Goal: Check status

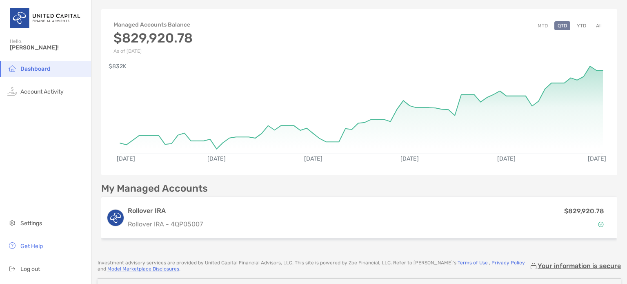
scroll to position [34, 0]
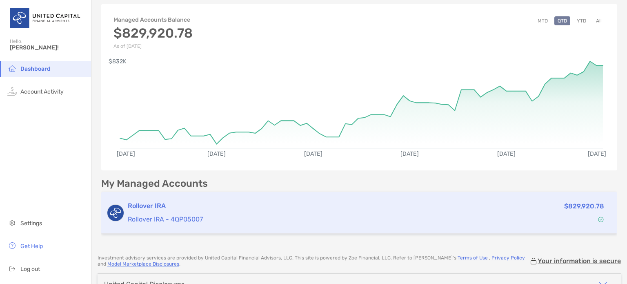
click at [198, 227] on div "Rollover IRA Rollover IRA - 4QP05007 $829,920.78" at bounding box center [359, 213] width 516 height 42
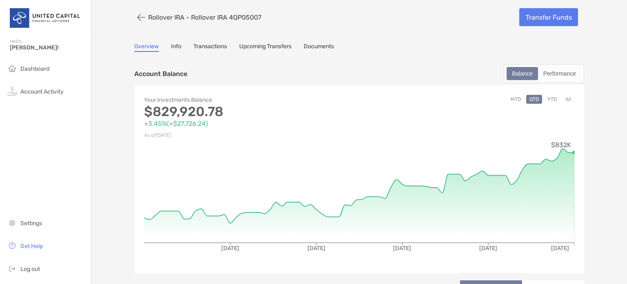
click at [550, 97] on button "YTD" at bounding box center [552, 99] width 16 height 9
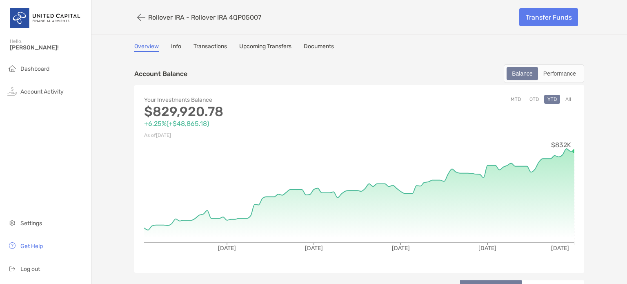
click at [572, 150] on div "Your Investments Balance $829,920.78 +6.25% ( +$48,865.18 ) As of [DATE] MTD QT…" at bounding box center [359, 179] width 450 height 188
click at [555, 73] on div "Performance" at bounding box center [560, 73] width 42 height 11
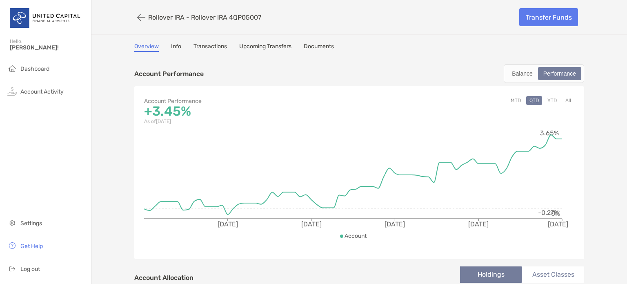
click at [548, 100] on button "YTD" at bounding box center [552, 100] width 16 height 9
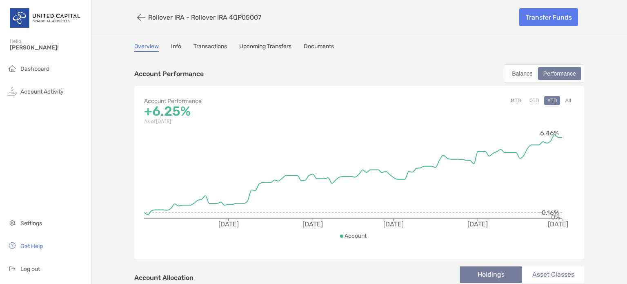
click at [512, 101] on button "MTD" at bounding box center [515, 100] width 17 height 9
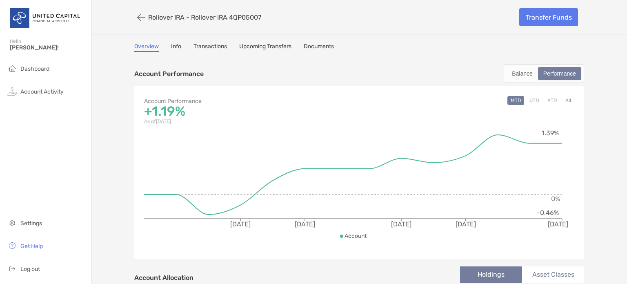
click at [530, 101] on button "QTD" at bounding box center [534, 100] width 16 height 9
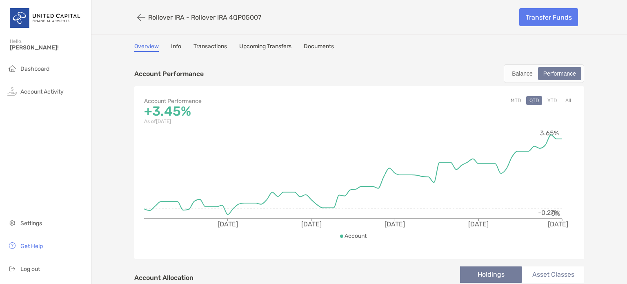
click at [548, 99] on button "YTD" at bounding box center [552, 100] width 16 height 9
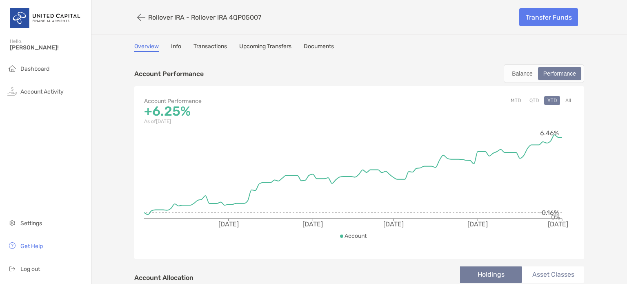
click at [548, 99] on button "YTD" at bounding box center [552, 100] width 16 height 9
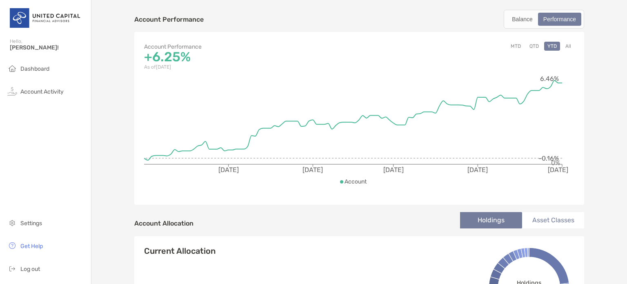
scroll to position [53, 0]
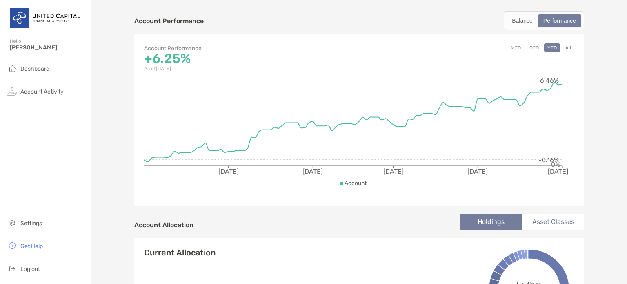
click at [564, 47] on button "All" at bounding box center [568, 47] width 12 height 9
